Goal: Task Accomplishment & Management: Use online tool/utility

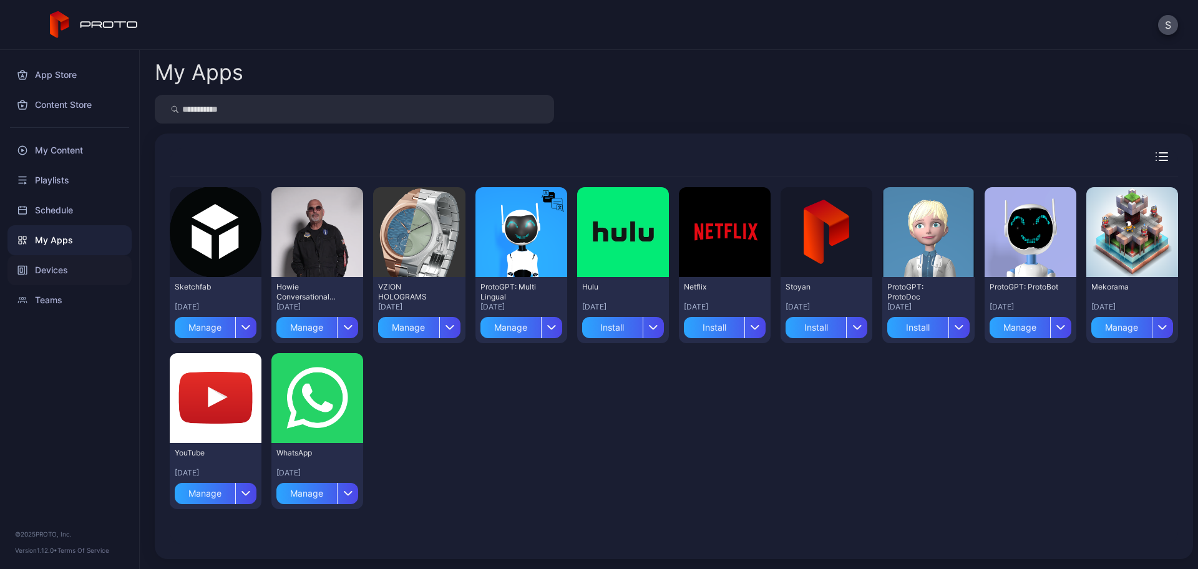
click at [62, 265] on div "Devices" at bounding box center [69, 270] width 124 height 30
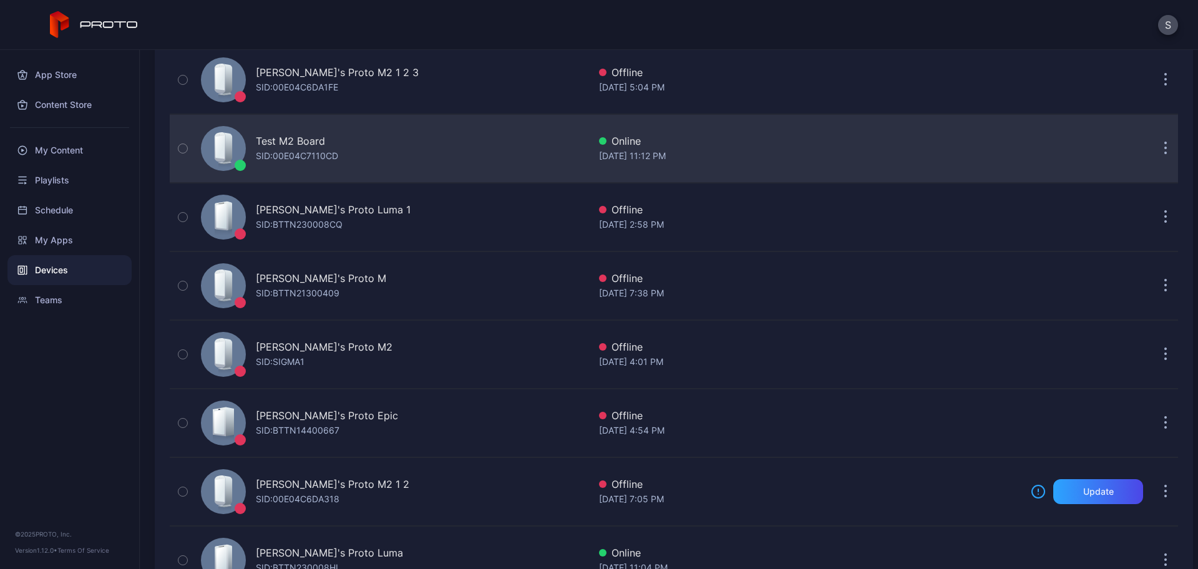
scroll to position [558, 0]
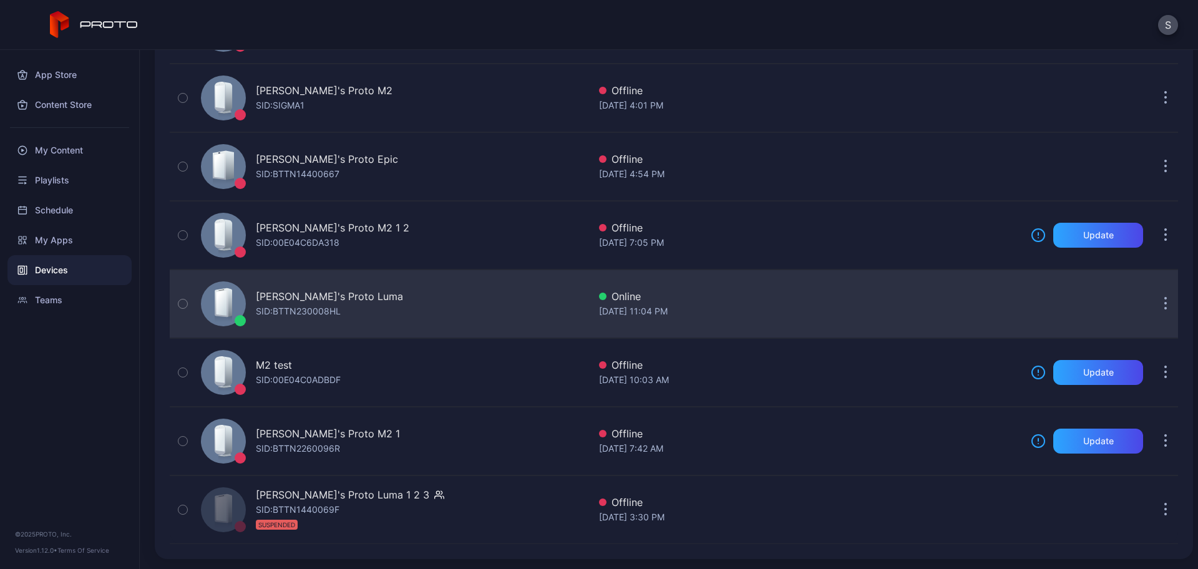
click at [316, 308] on div "SID: BTTN230008HL" at bounding box center [298, 311] width 85 height 15
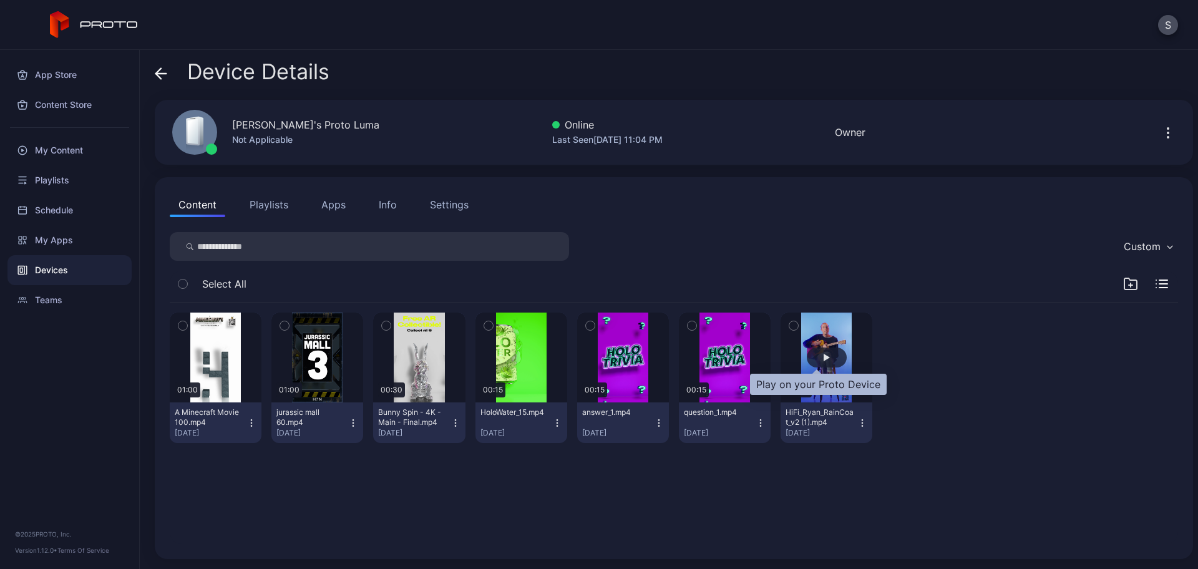
click at [828, 359] on div "button" at bounding box center [827, 357] width 40 height 20
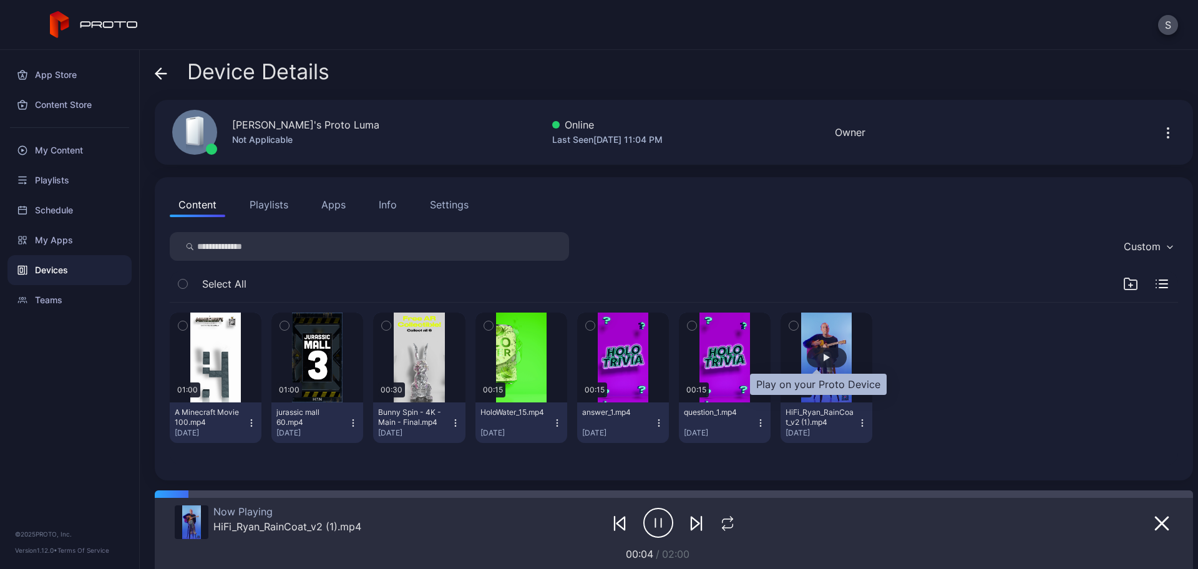
click at [826, 359] on div "button" at bounding box center [827, 357] width 40 height 20
click at [171, 72] on div "Device Details" at bounding box center [242, 75] width 175 height 30
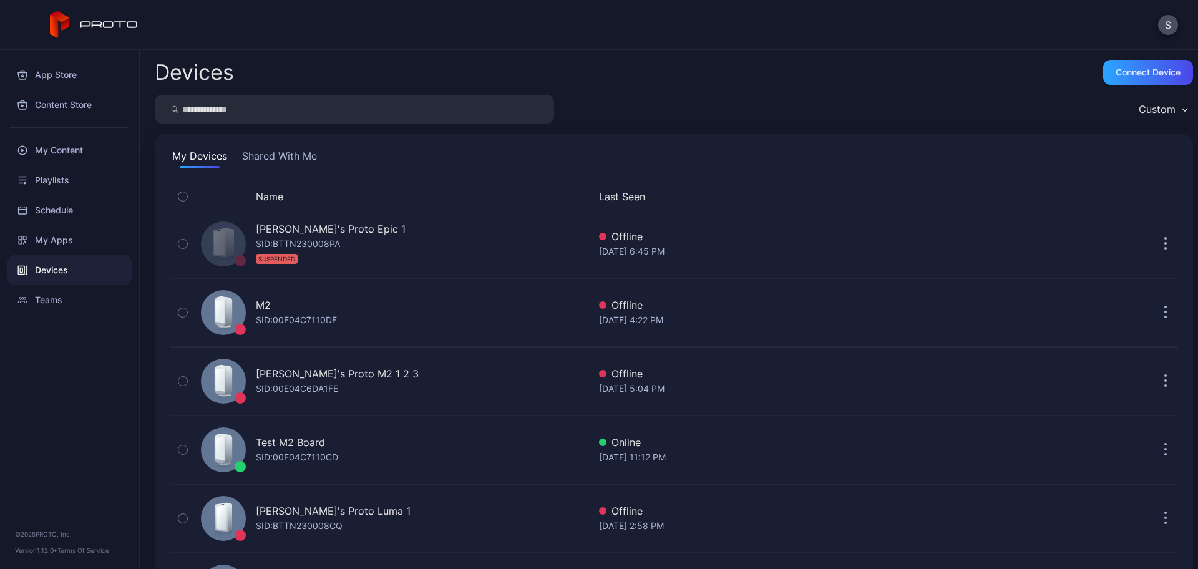
scroll to position [558, 0]
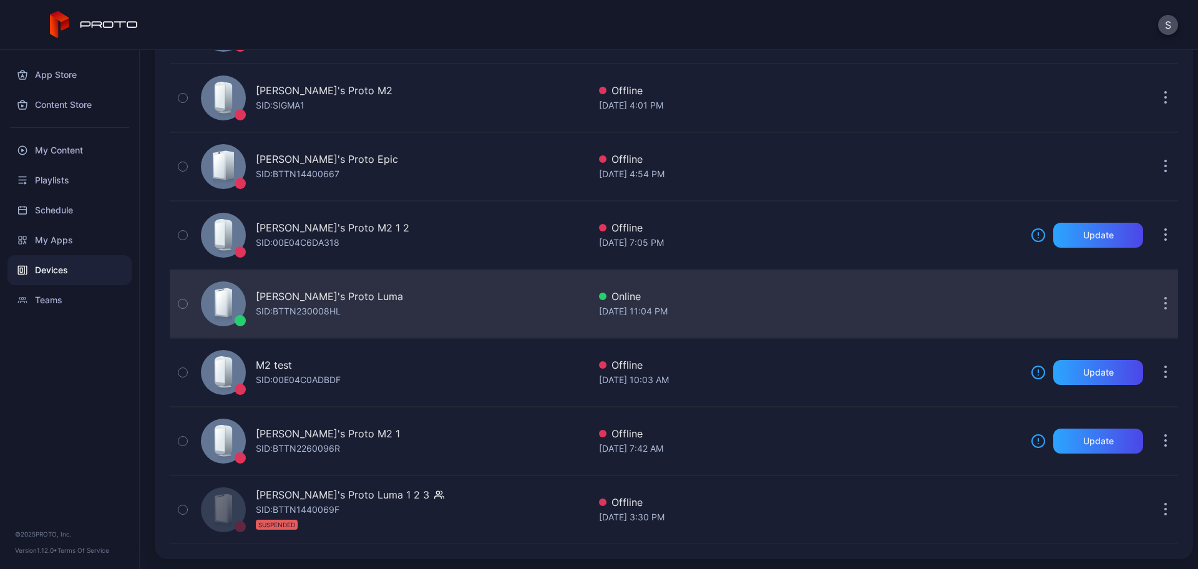
click at [255, 295] on div "Stoyan's Proto [PERSON_NAME]: BTTN230008HL" at bounding box center [392, 304] width 393 height 62
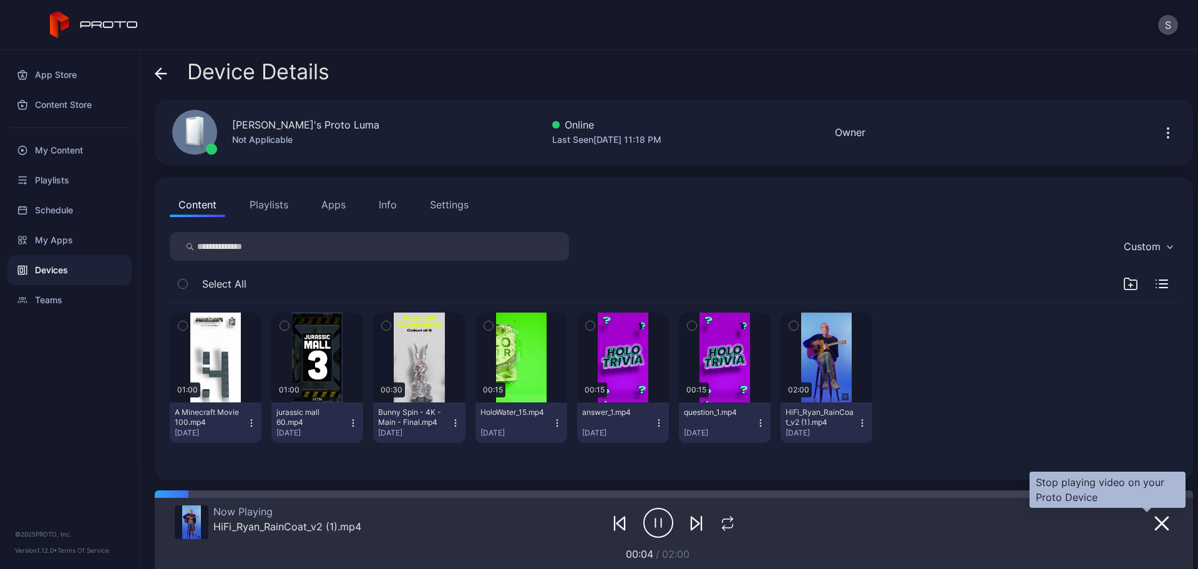
click at [1154, 530] on icon "button" at bounding box center [1161, 523] width 15 height 15
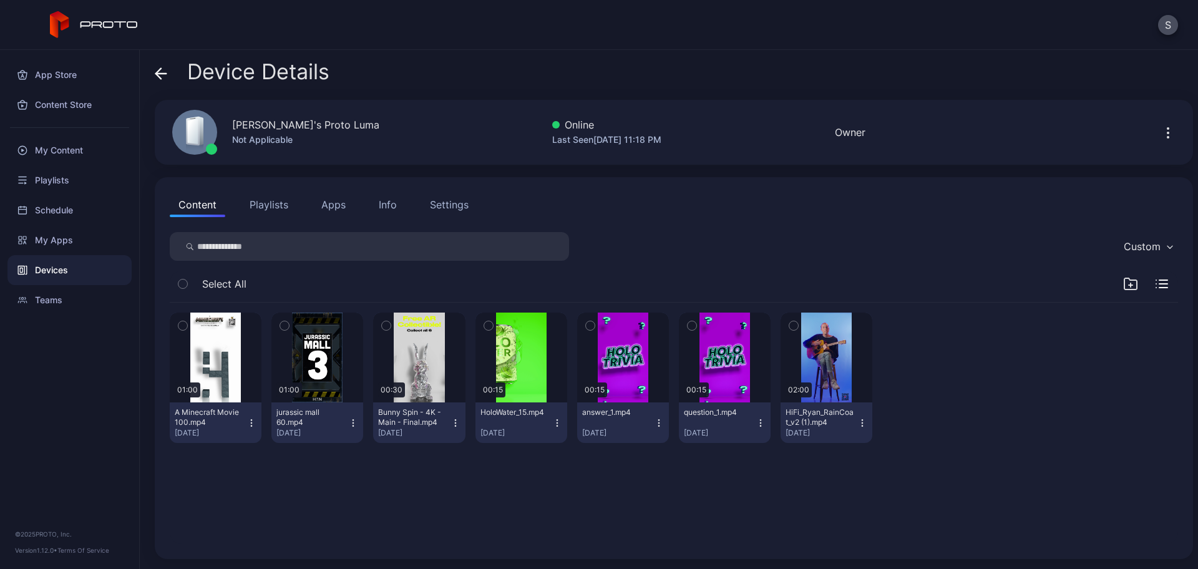
click at [158, 74] on icon at bounding box center [161, 74] width 11 height 0
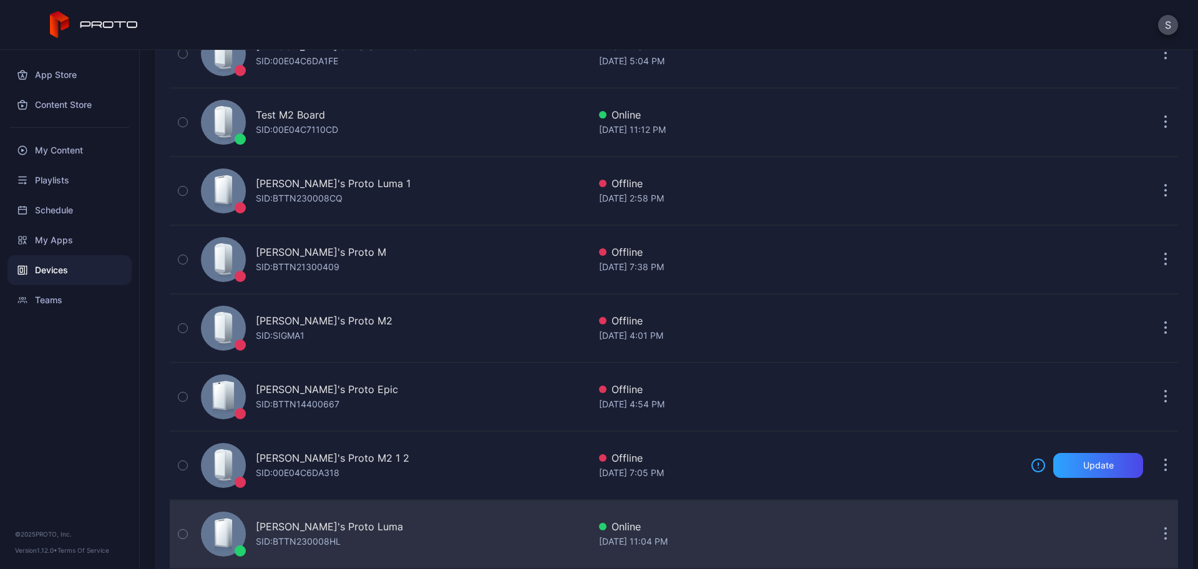
scroll to position [327, 0]
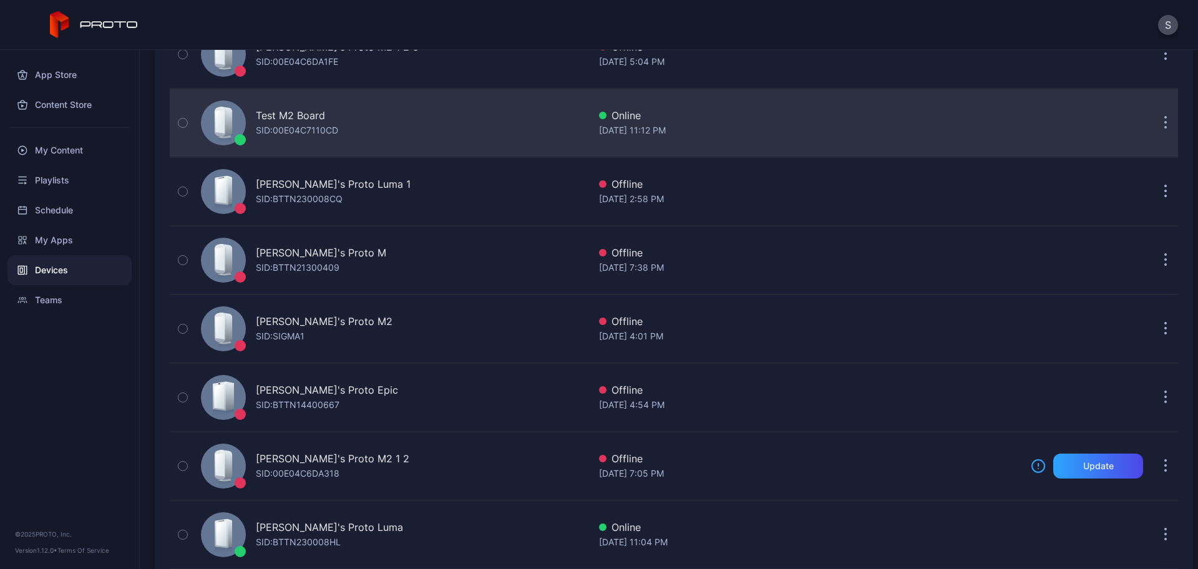
click at [306, 114] on div "Test M2 Board" at bounding box center [290, 115] width 69 height 15
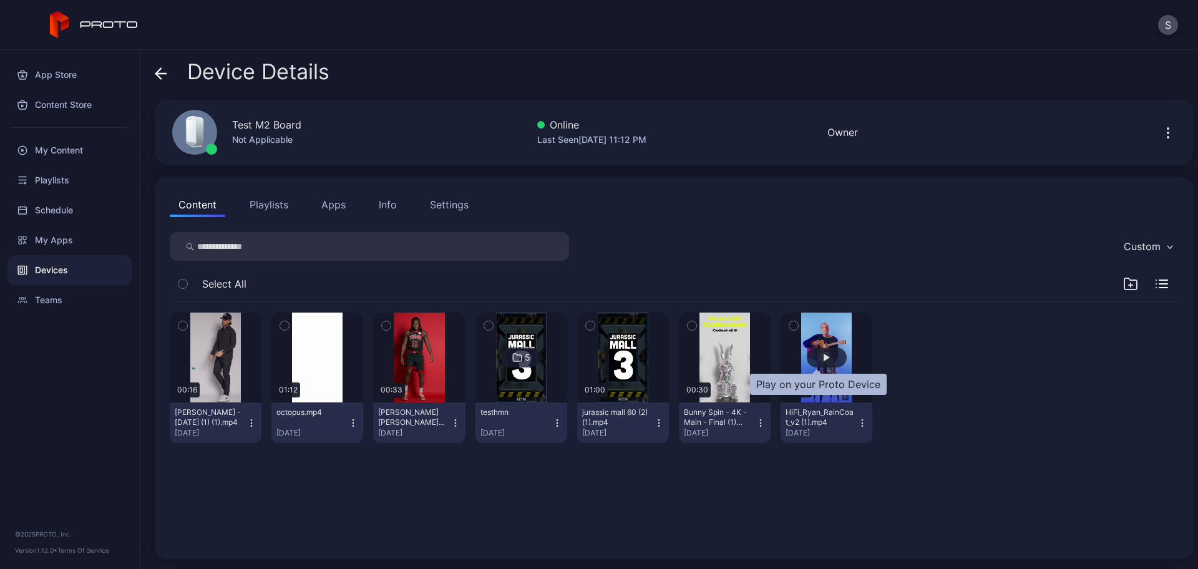
click at [823, 354] on div "button" at bounding box center [826, 357] width 6 height 7
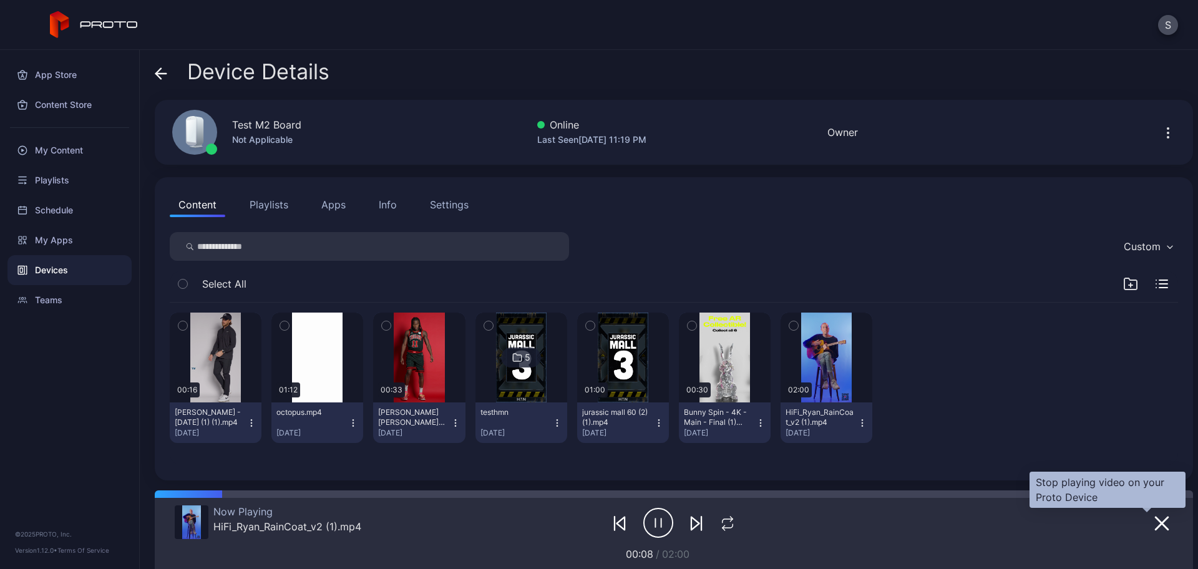
click at [1154, 518] on icon "button" at bounding box center [1161, 523] width 15 height 15
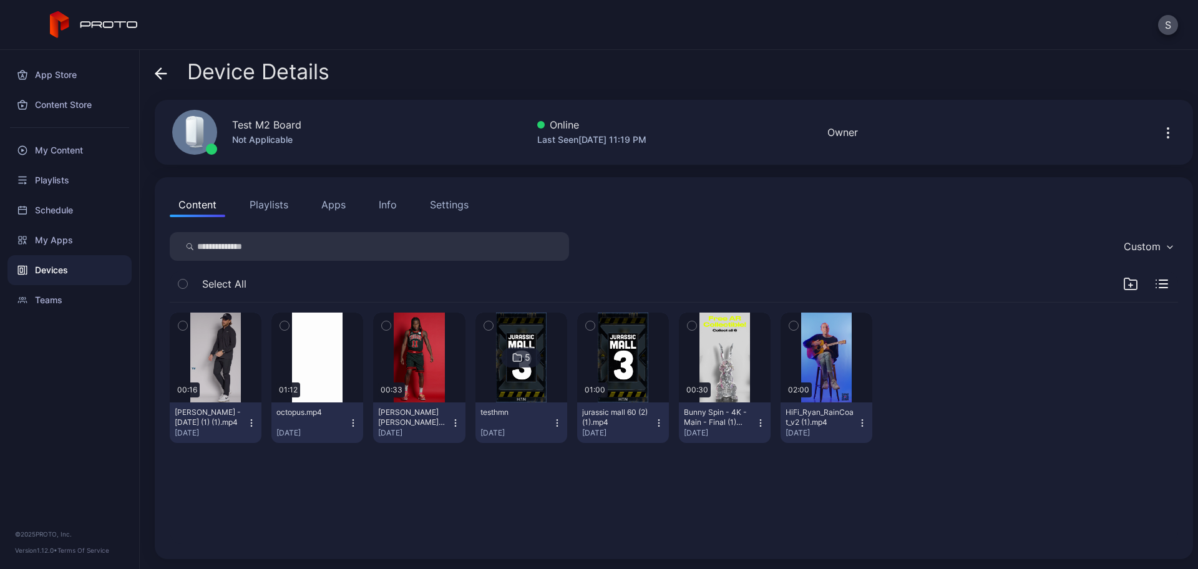
click at [1160, 135] on icon "button" at bounding box center [1167, 132] width 15 height 15
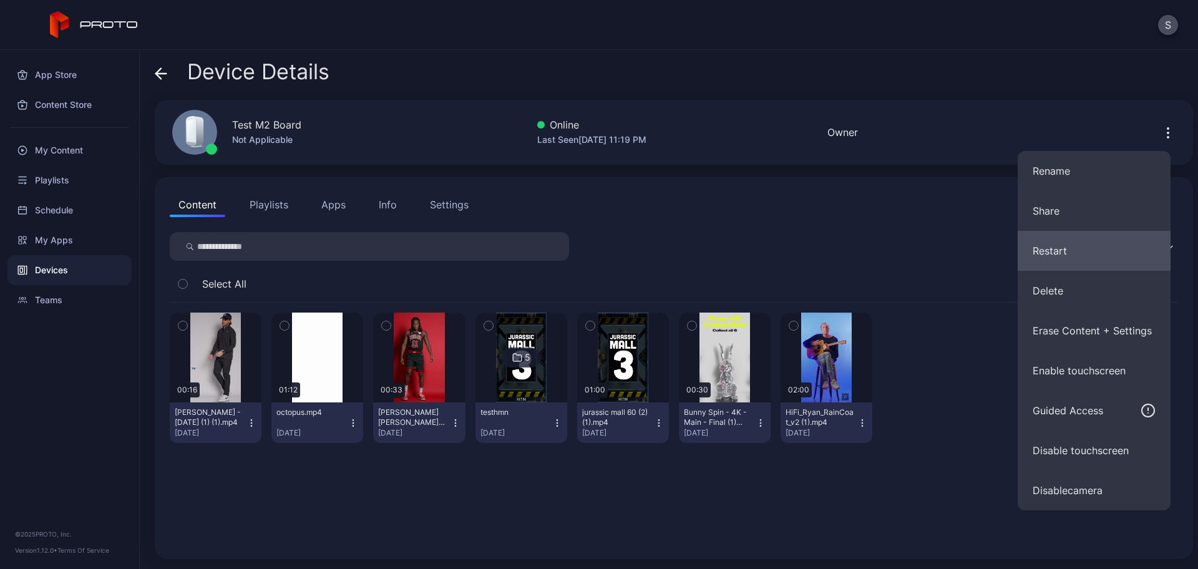
click at [1053, 250] on button "Restart" at bounding box center [1093, 251] width 153 height 40
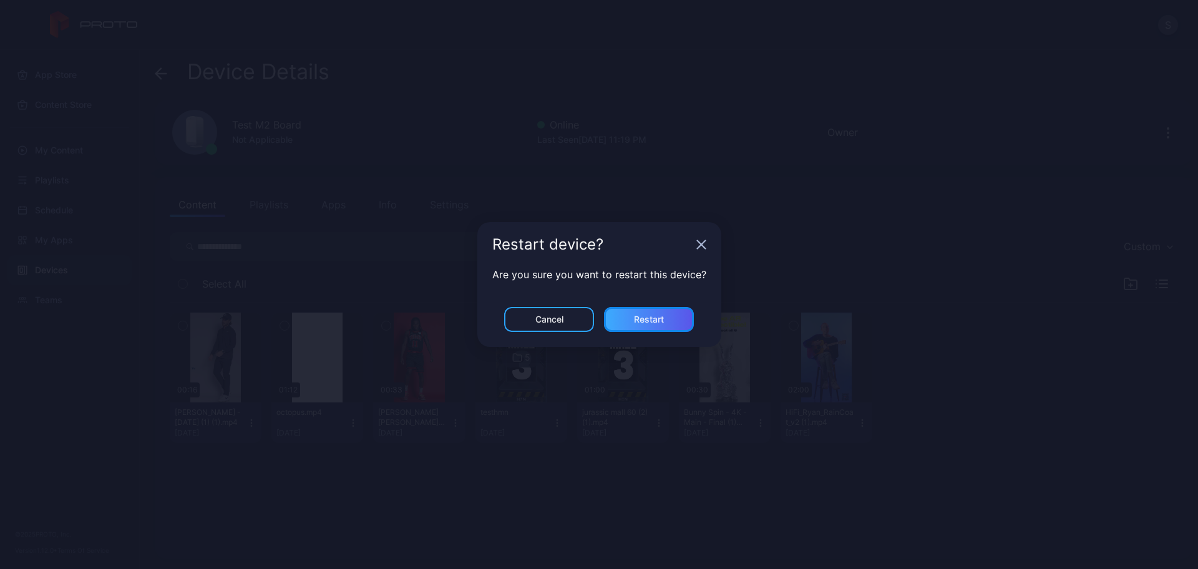
click at [629, 317] on div "Restart" at bounding box center [649, 319] width 90 height 25
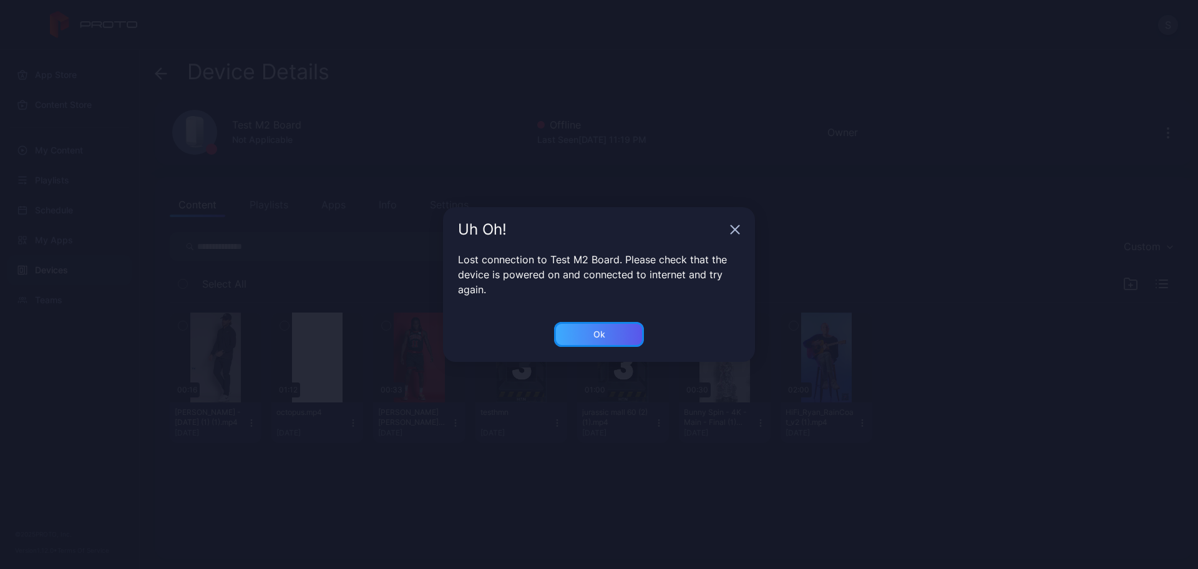
click at [598, 334] on div "Ok" at bounding box center [599, 334] width 12 height 10
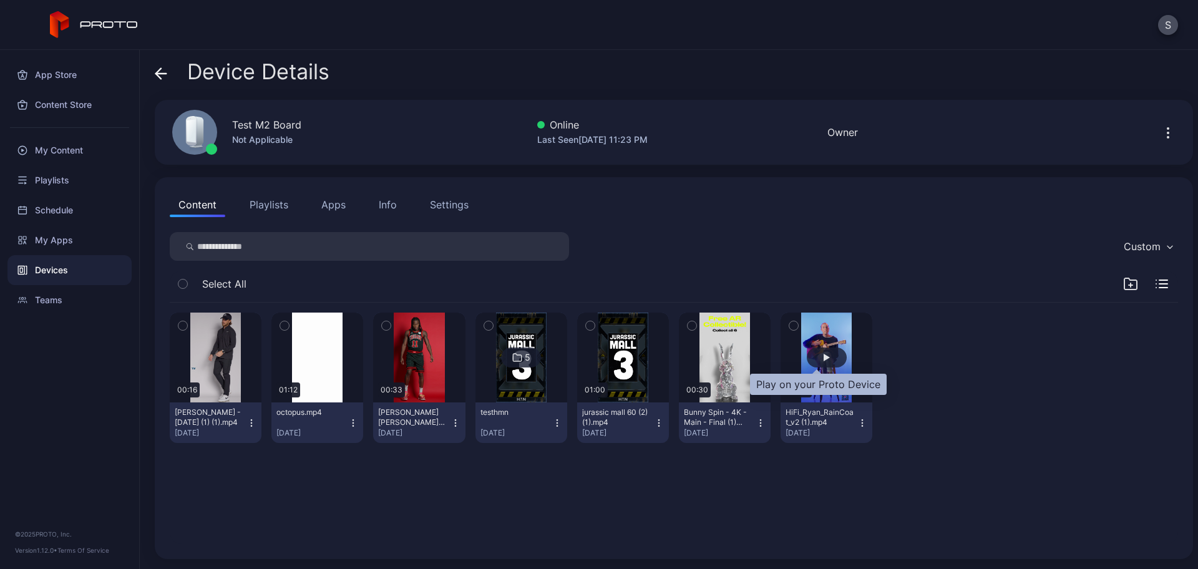
click at [807, 350] on div "button" at bounding box center [827, 357] width 40 height 20
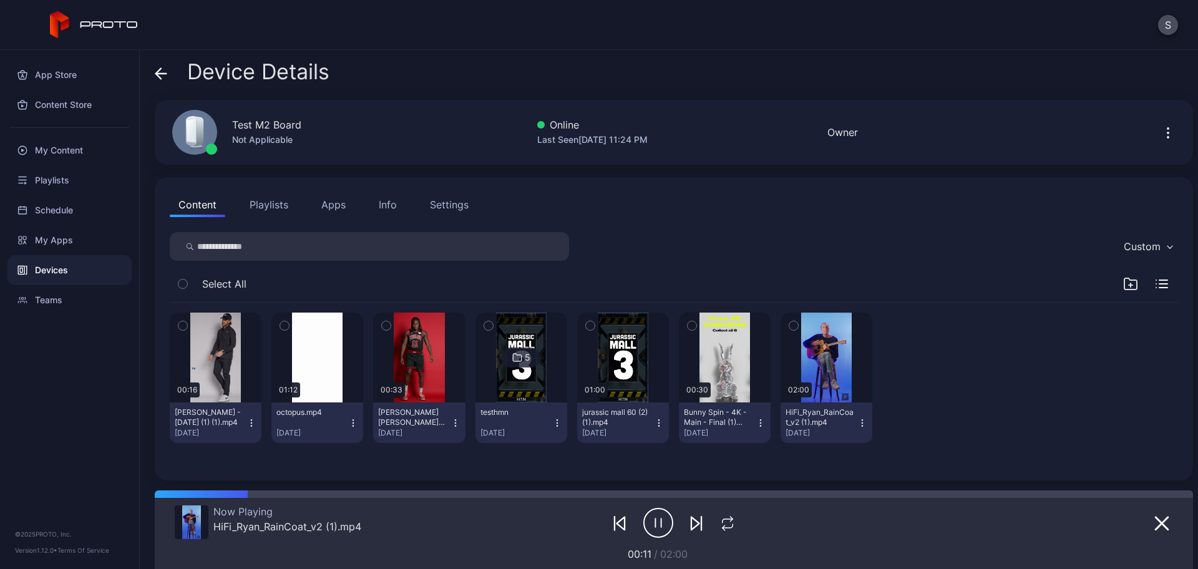
click at [448, 210] on div "Settings" at bounding box center [449, 204] width 39 height 15
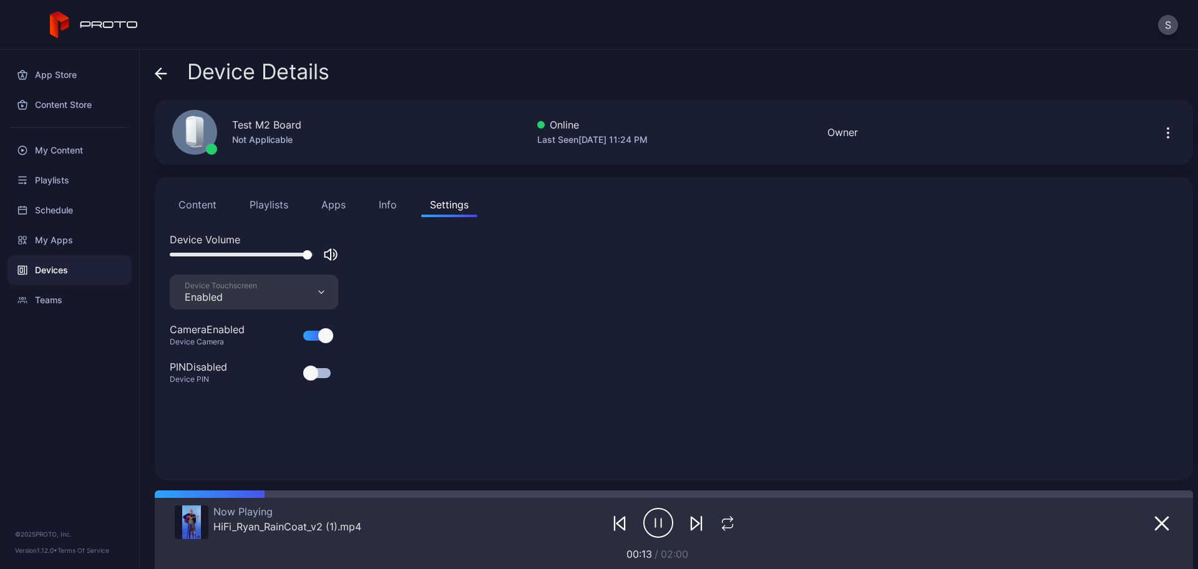
click at [325, 251] on icon "button" at bounding box center [330, 254] width 15 height 15
click at [229, 251] on div at bounding box center [254, 254] width 168 height 15
drag, startPoint x: 209, startPoint y: 252, endPoint x: 336, endPoint y: 263, distance: 127.7
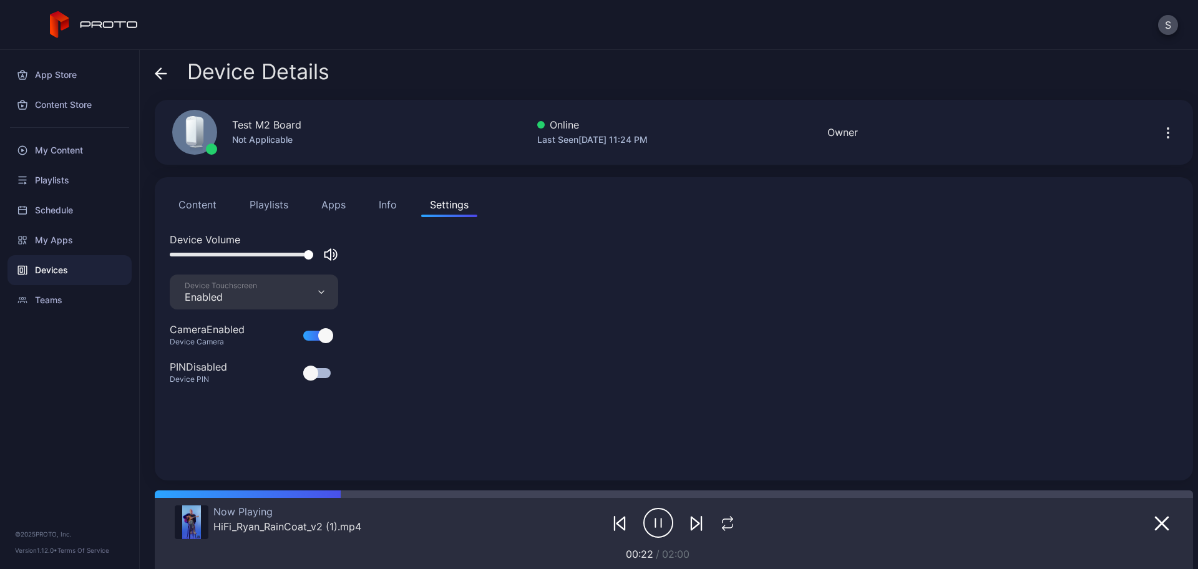
click at [336, 263] on div "Device Volume" at bounding box center [674, 253] width 1008 height 42
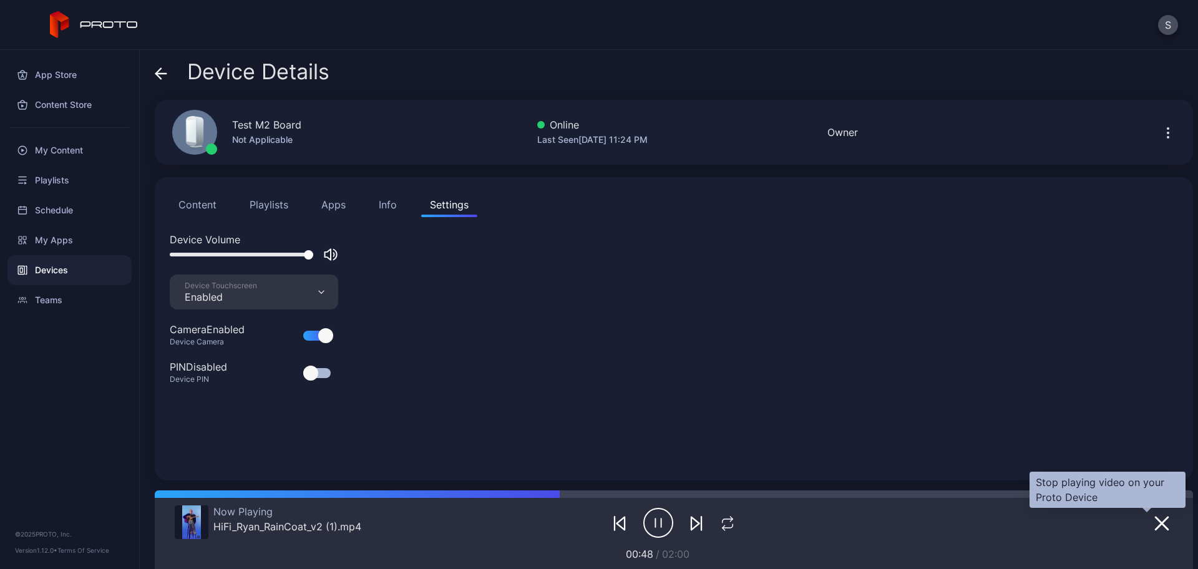
click at [1154, 519] on icon "button" at bounding box center [1161, 523] width 15 height 15
